Goal: Obtain resource: Download file/media

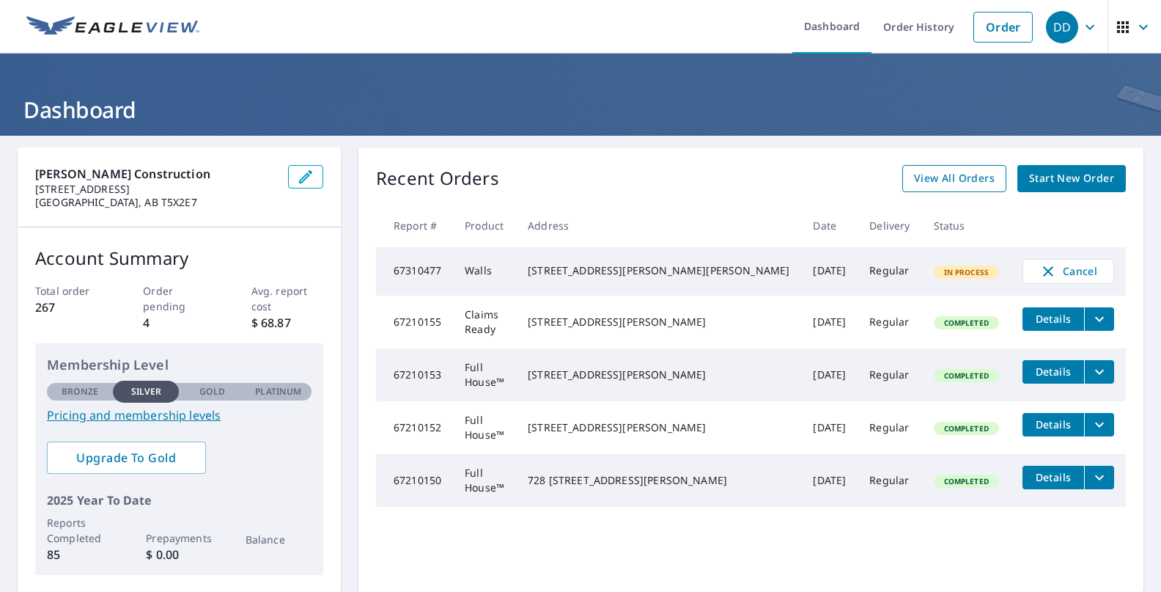
click at [953, 182] on span "View All Orders" at bounding box center [954, 178] width 81 height 18
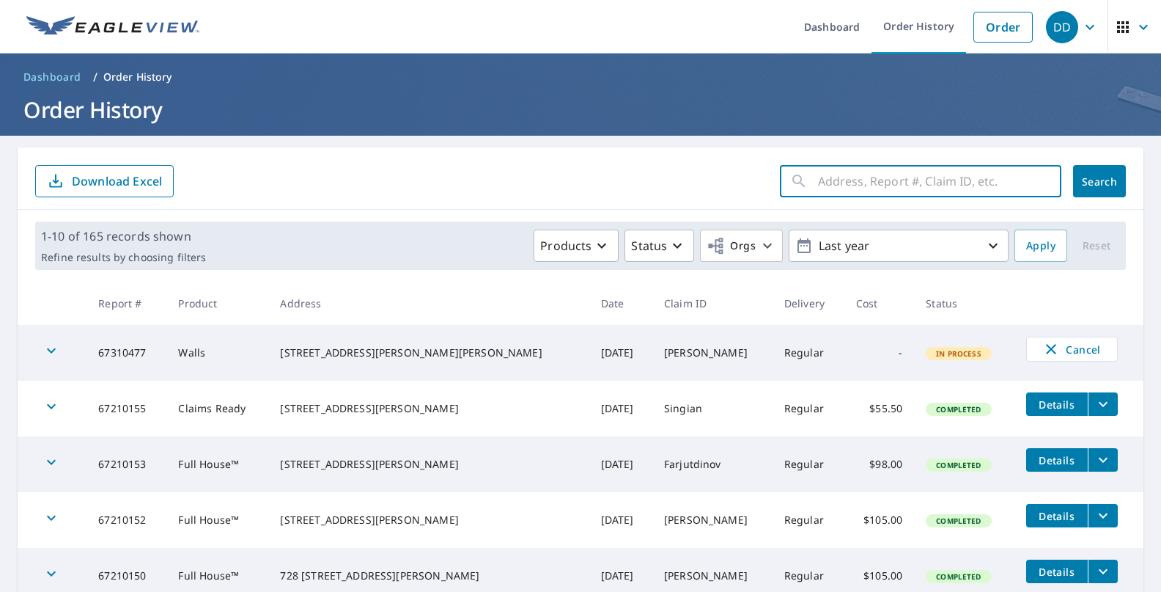
click at [957, 180] on input "text" at bounding box center [939, 181] width 243 height 41
type input "17 fairview"
click at [1100, 181] on button "Search" at bounding box center [1099, 181] width 53 height 32
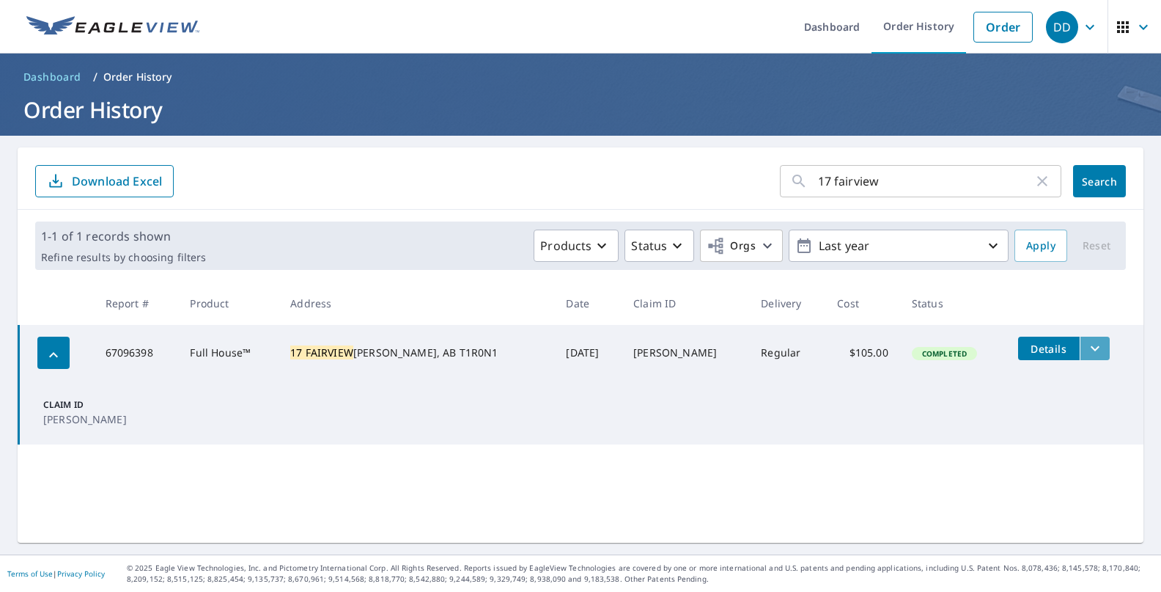
click at [1086, 341] on icon "filesDropdownBtn-67096398" at bounding box center [1095, 348] width 18 height 18
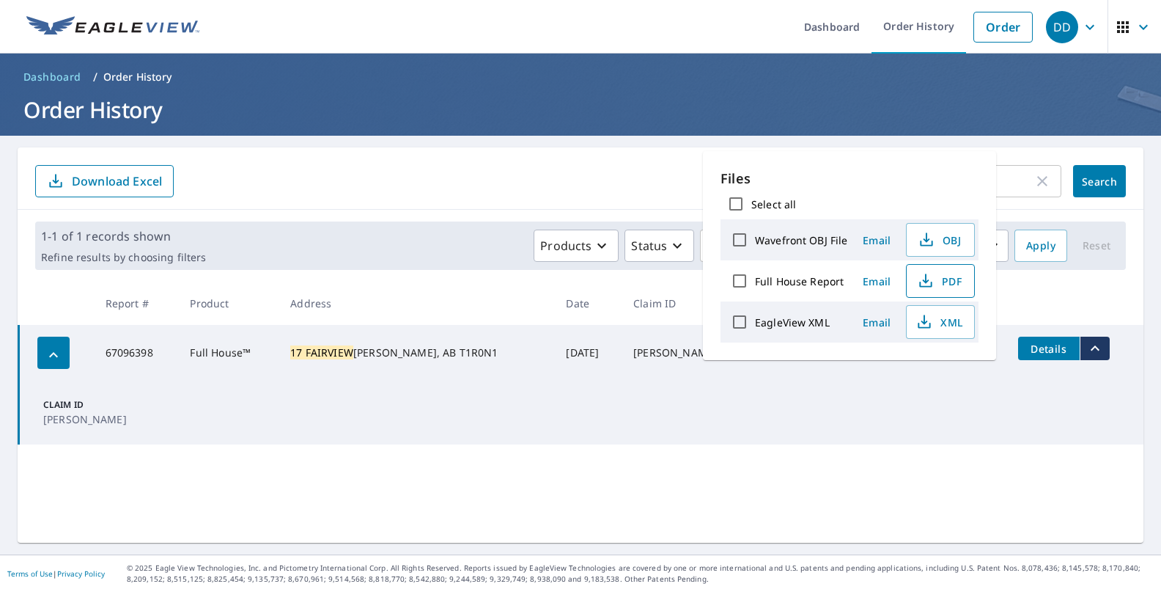
click at [956, 276] on span "PDF" at bounding box center [939, 281] width 47 height 18
click at [968, 275] on button "PDF" at bounding box center [940, 281] width 69 height 34
